Goal: Book appointment/travel/reservation

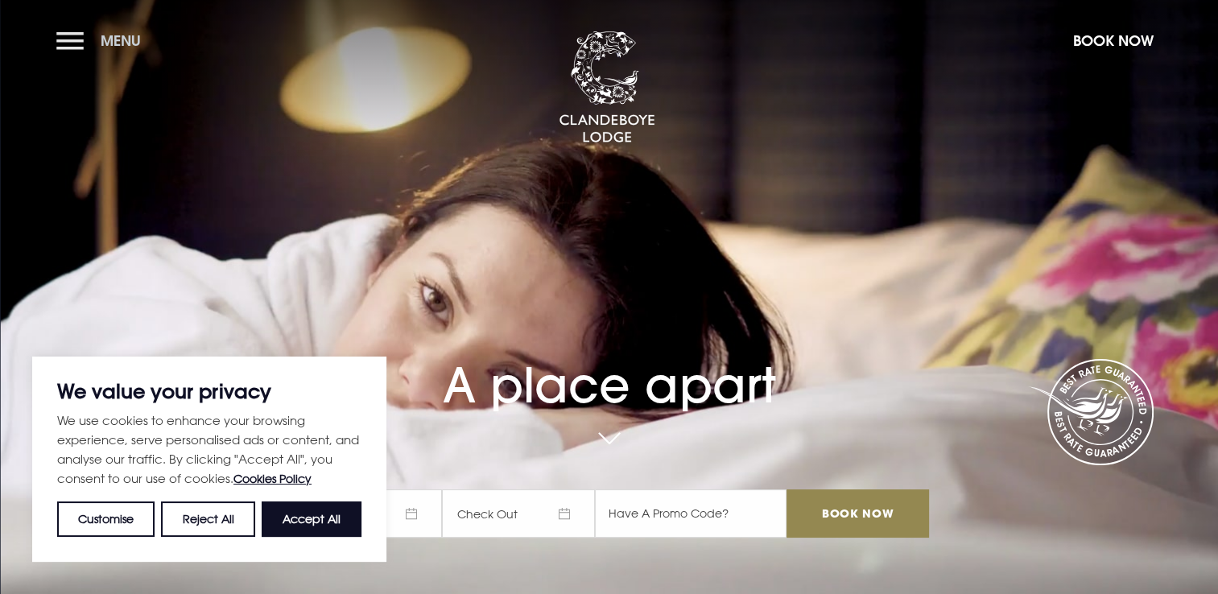
click at [71, 45] on button "Menu" at bounding box center [102, 40] width 93 height 35
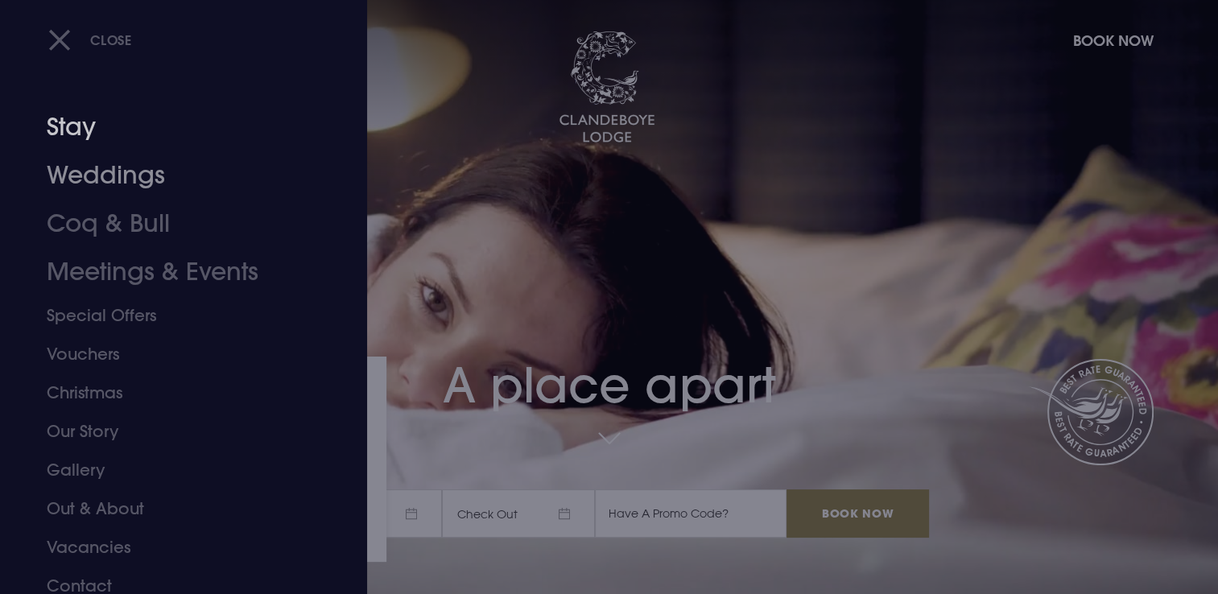
click at [69, 140] on link "Stay" at bounding box center [174, 127] width 254 height 48
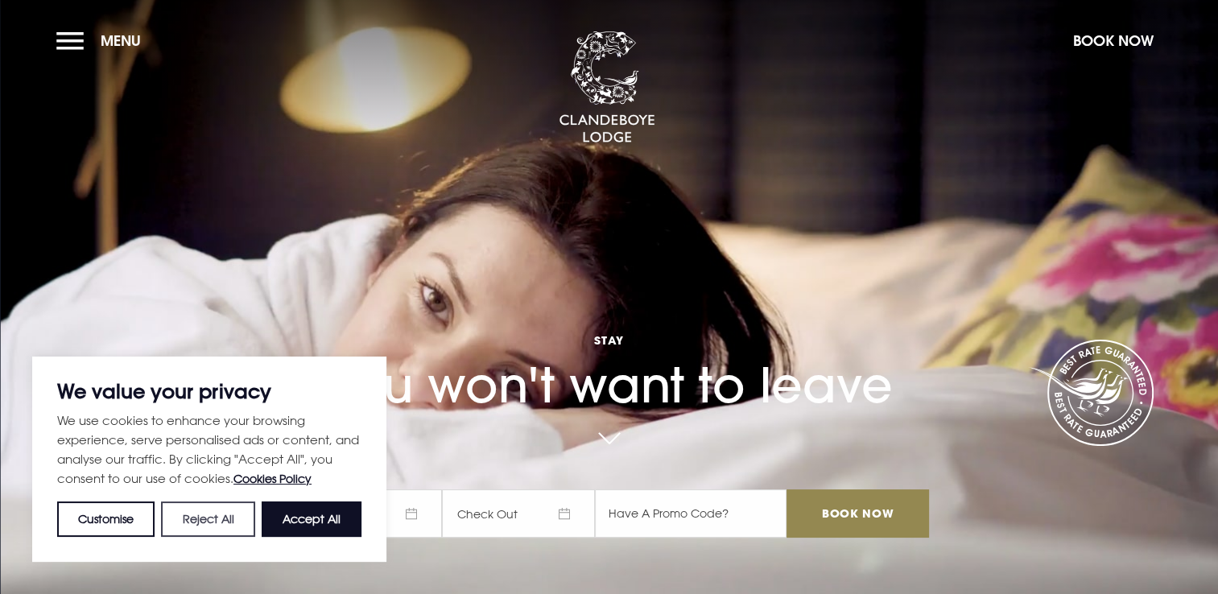
click at [203, 513] on button "Reject All" at bounding box center [207, 518] width 93 height 35
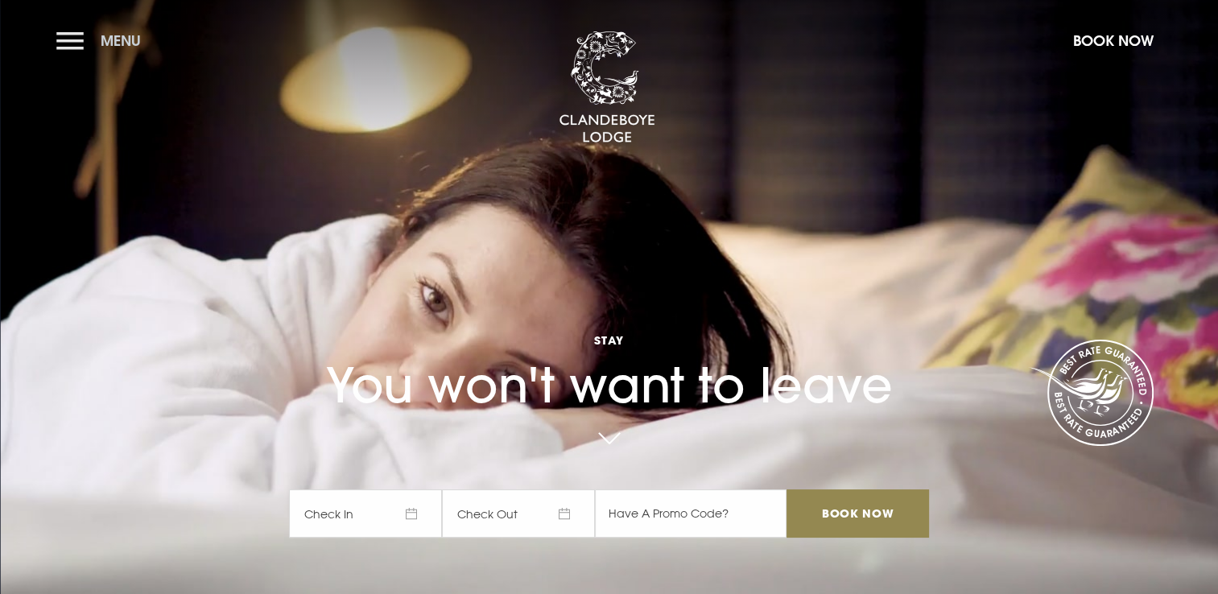
click at [83, 42] on button "Menu" at bounding box center [102, 40] width 93 height 35
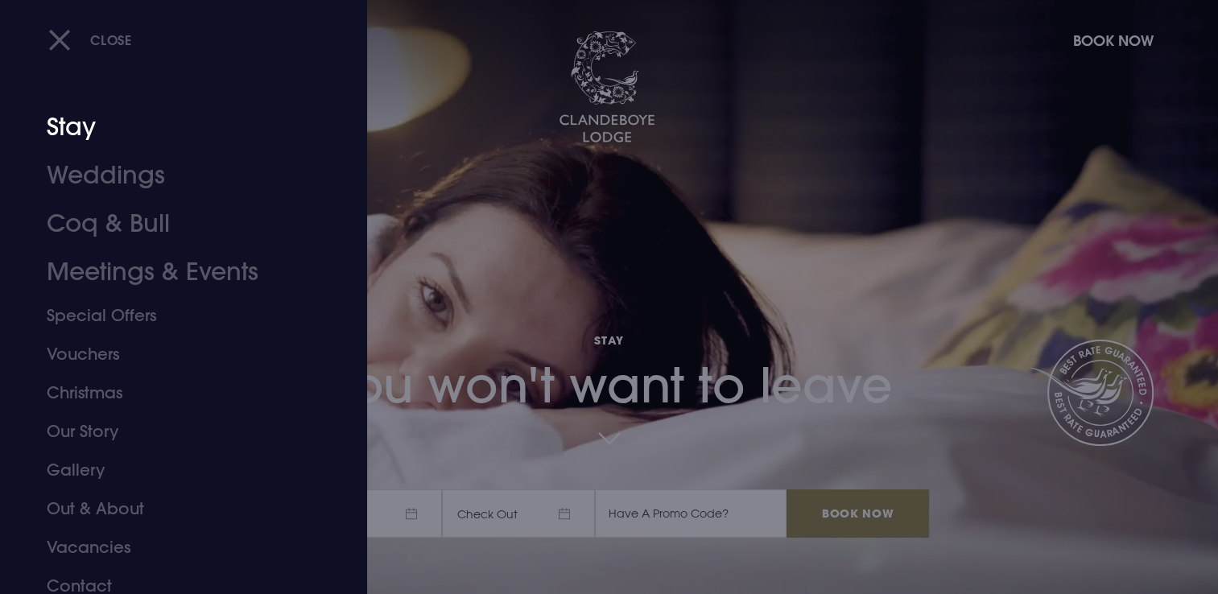
click at [87, 130] on link "Stay" at bounding box center [174, 127] width 254 height 48
